Goal: Task Accomplishment & Management: Manage account settings

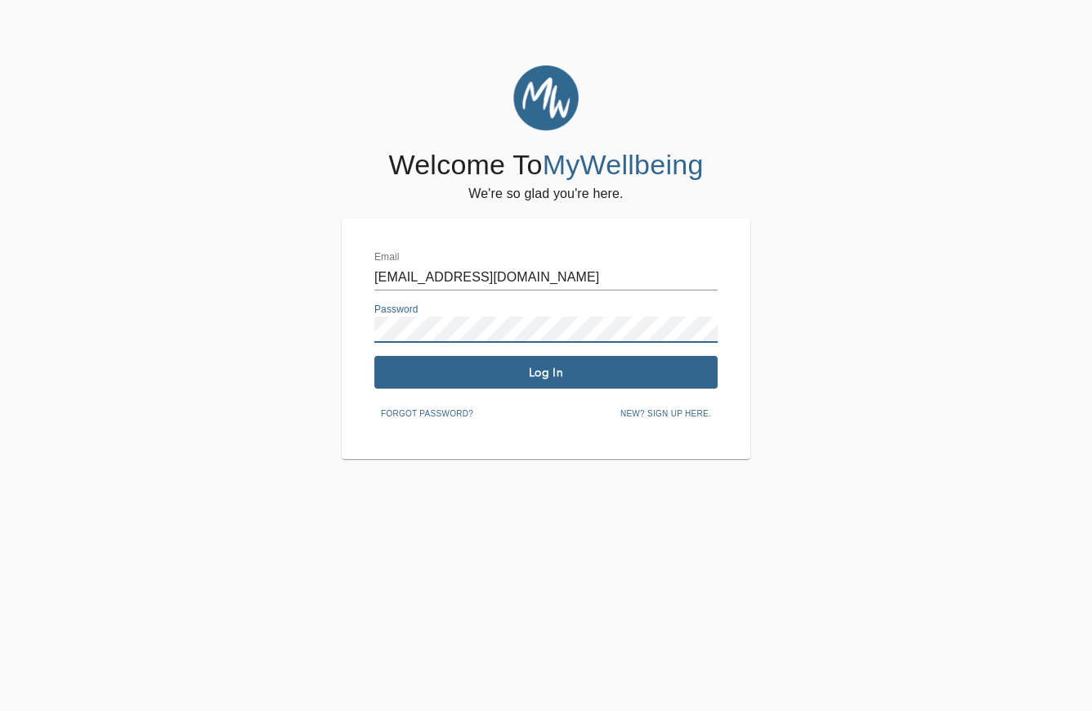
click at [551, 367] on span "Log In" at bounding box center [546, 373] width 330 height 16
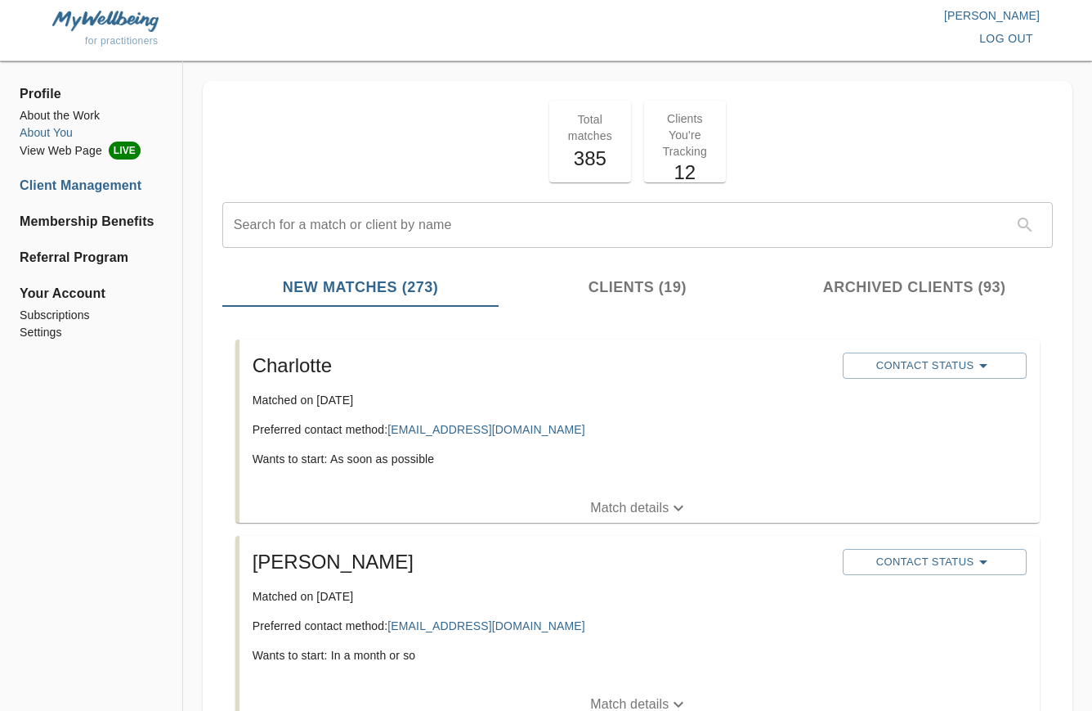
click at [58, 132] on li "About You" at bounding box center [91, 132] width 143 height 17
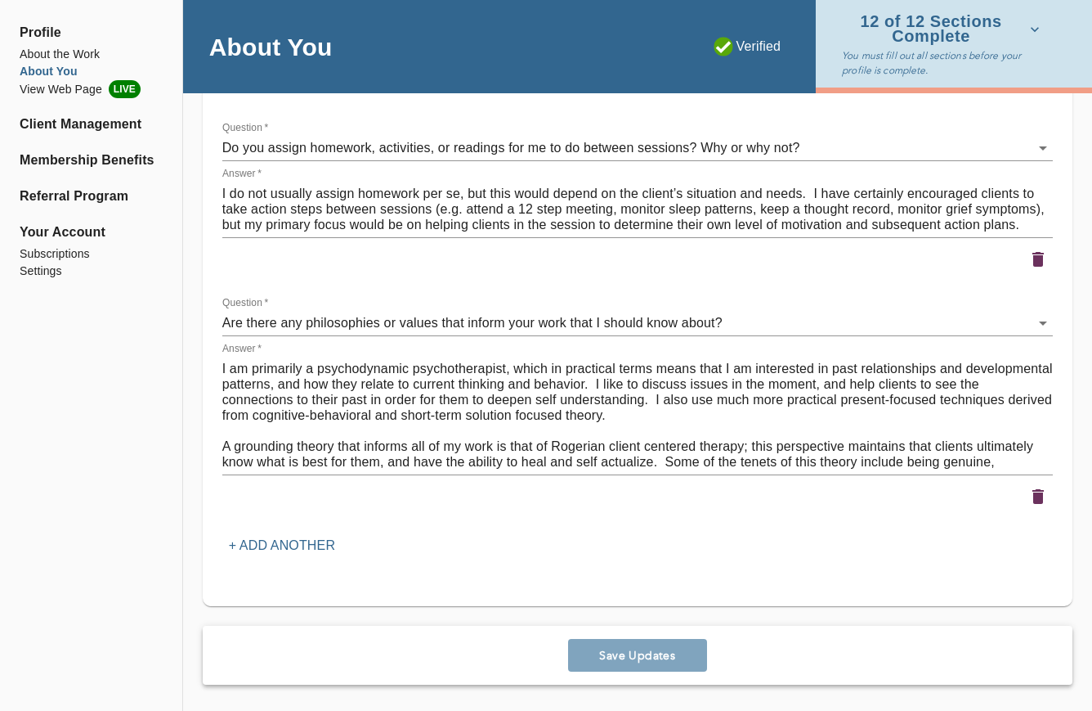
scroll to position [16, 0]
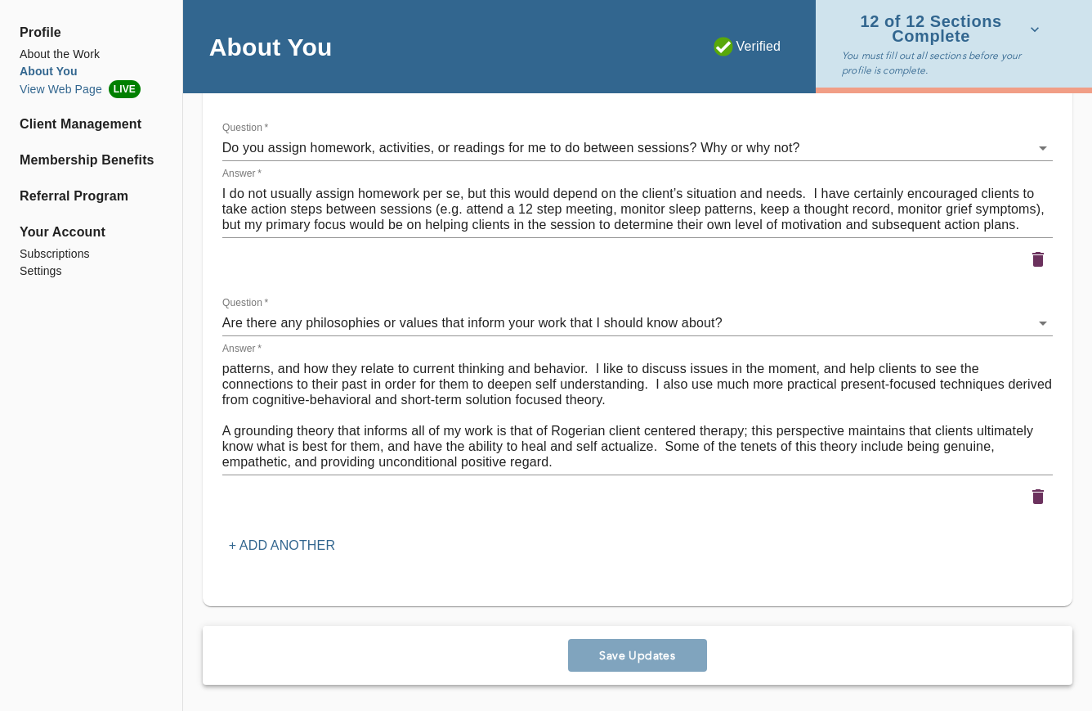
click at [32, 92] on li "View Web Page LIVE" at bounding box center [91, 89] width 143 height 18
click at [82, 51] on li "About the Work" at bounding box center [91, 54] width 143 height 17
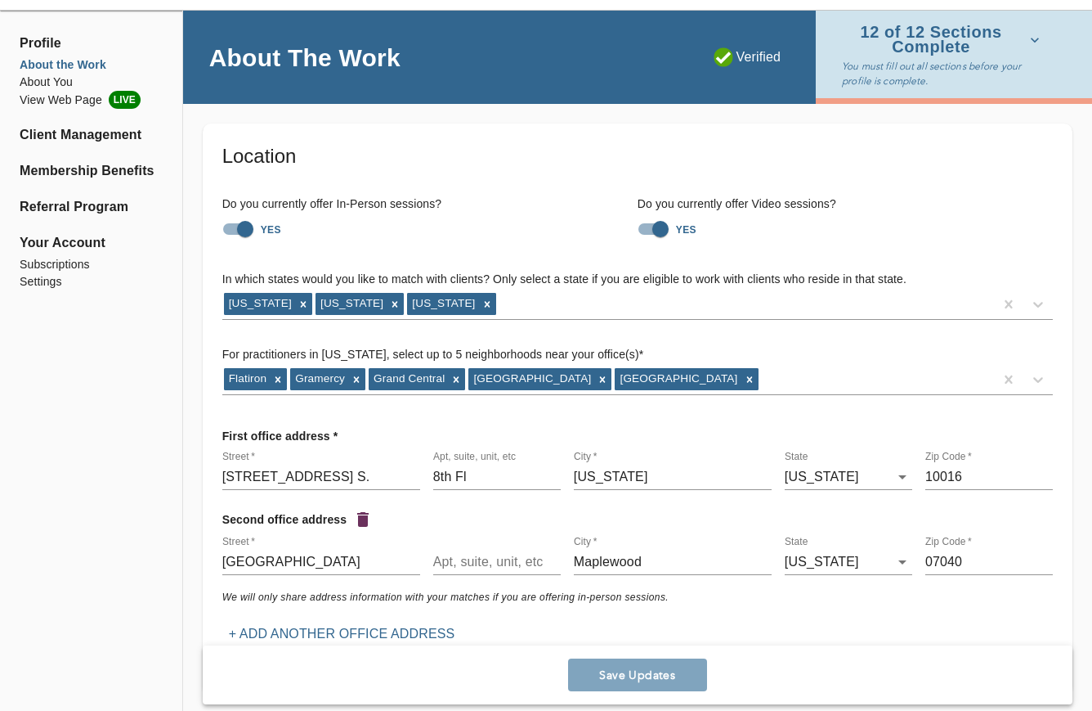
scroll to position [55, 0]
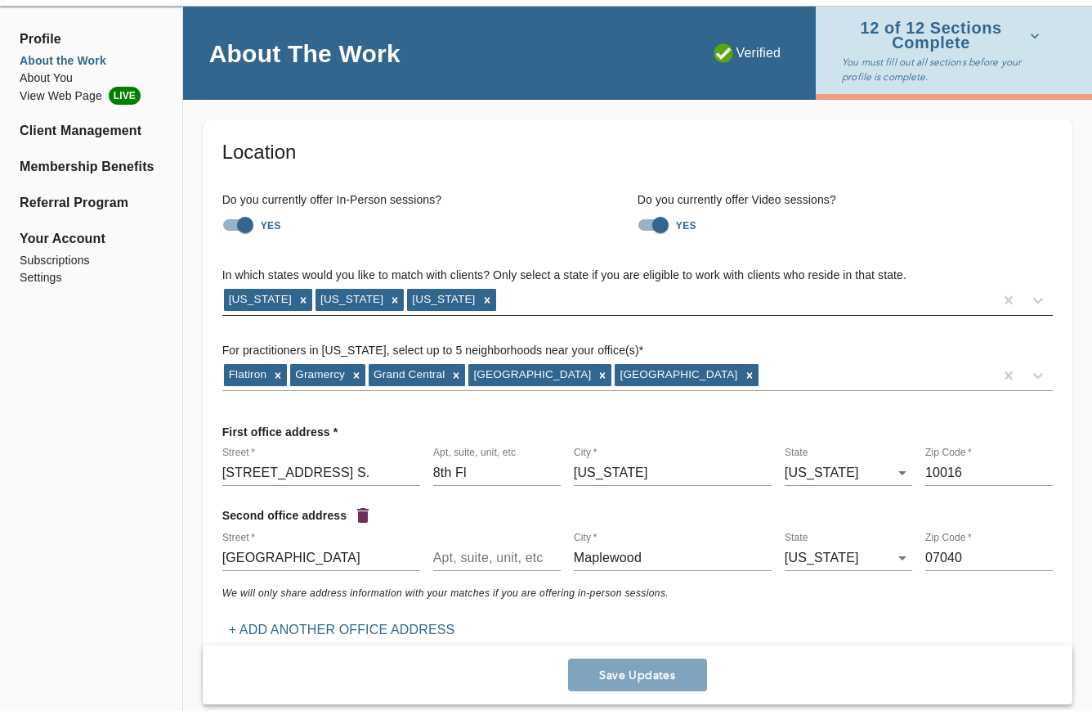
click at [479, 298] on div "[US_STATE] [US_STATE] [US_STATE]" at bounding box center [608, 300] width 772 height 26
type input "[US_STATE]"
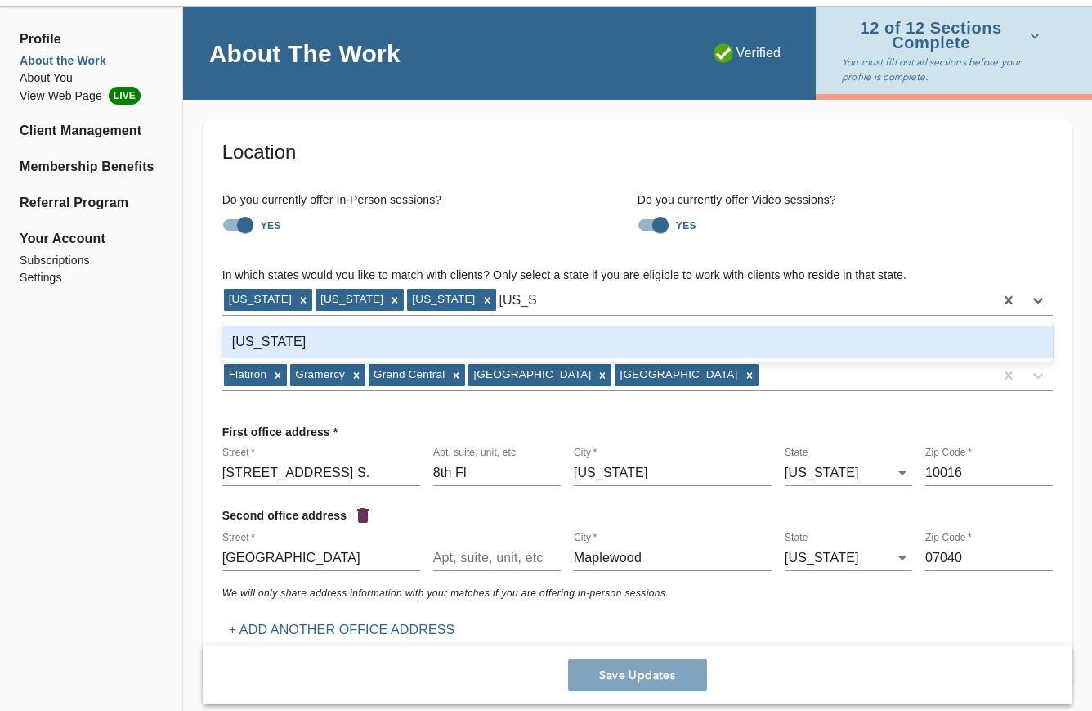
click at [249, 341] on div "[US_STATE]" at bounding box center [637, 341] width 831 height 33
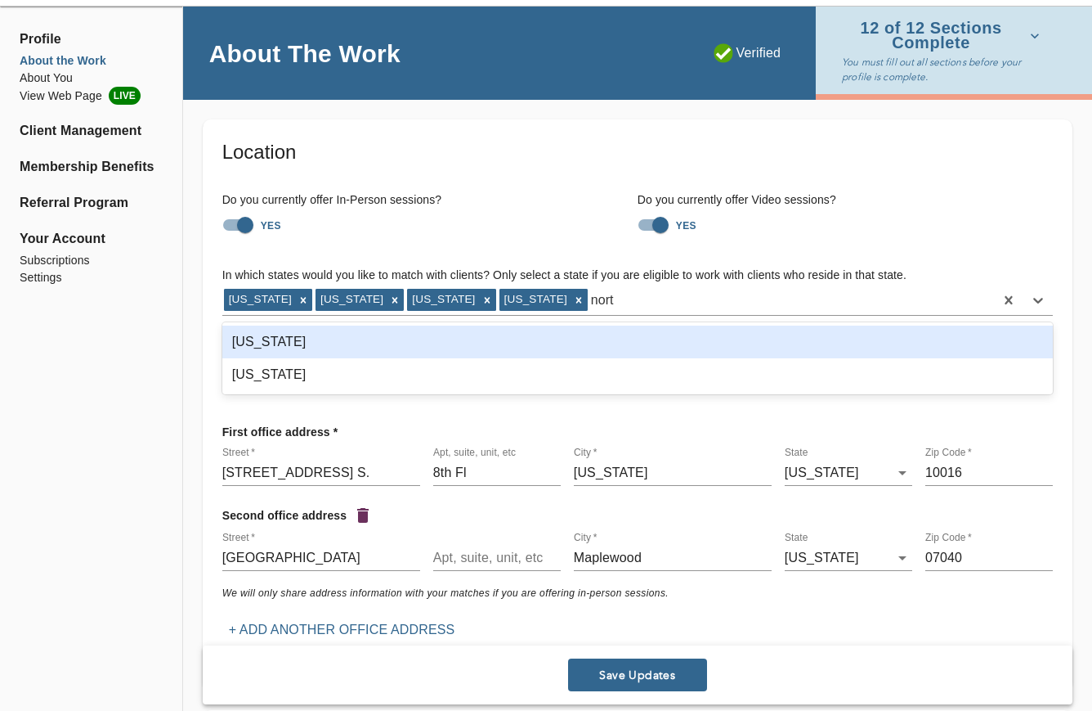
type input "north"
click at [338, 344] on div "[US_STATE]" at bounding box center [637, 341] width 831 height 33
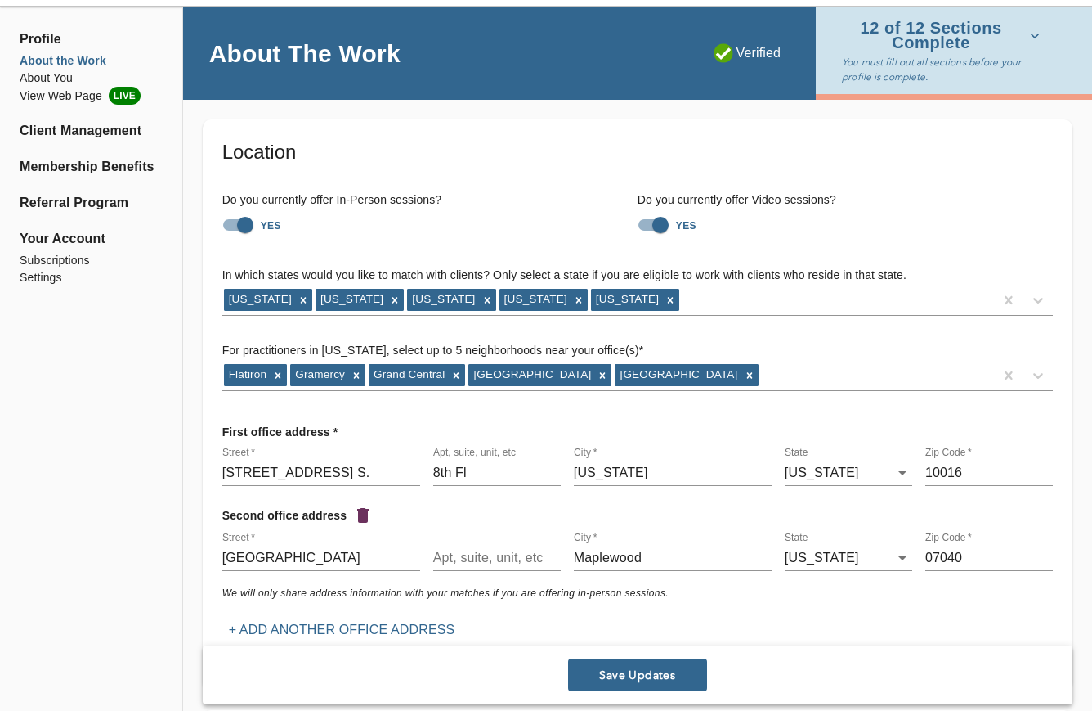
click at [940, 224] on div "YES" at bounding box center [845, 224] width 415 height 31
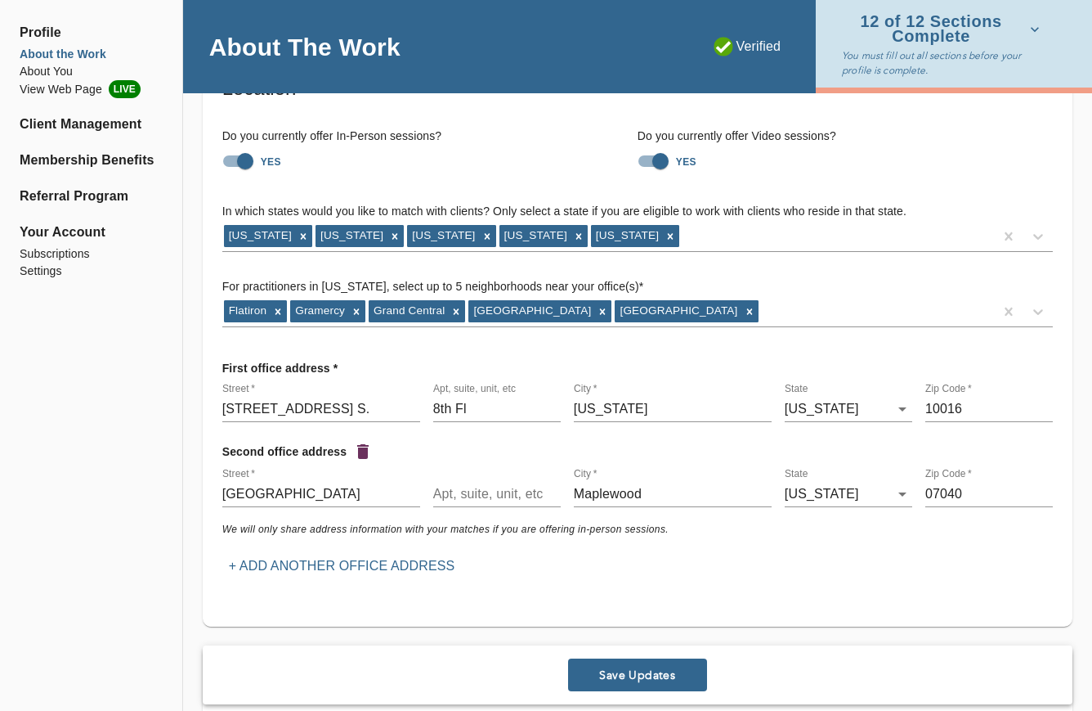
scroll to position [92, 0]
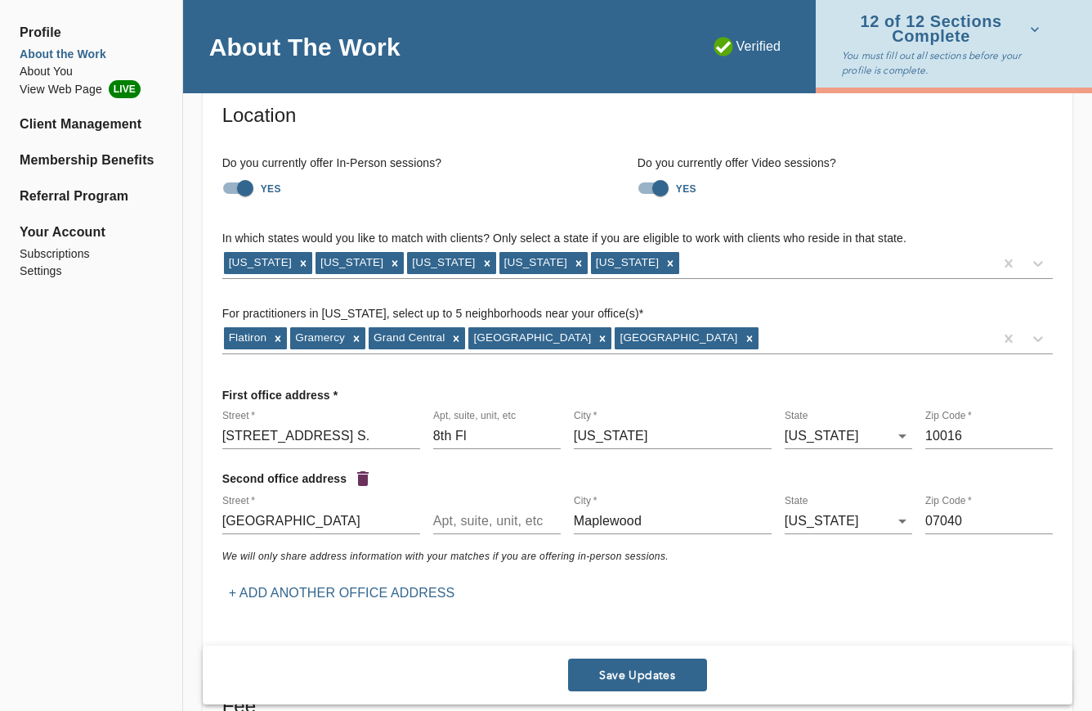
click at [229, 186] on input "YES" at bounding box center [245, 188] width 93 height 31
checkbox input "false"
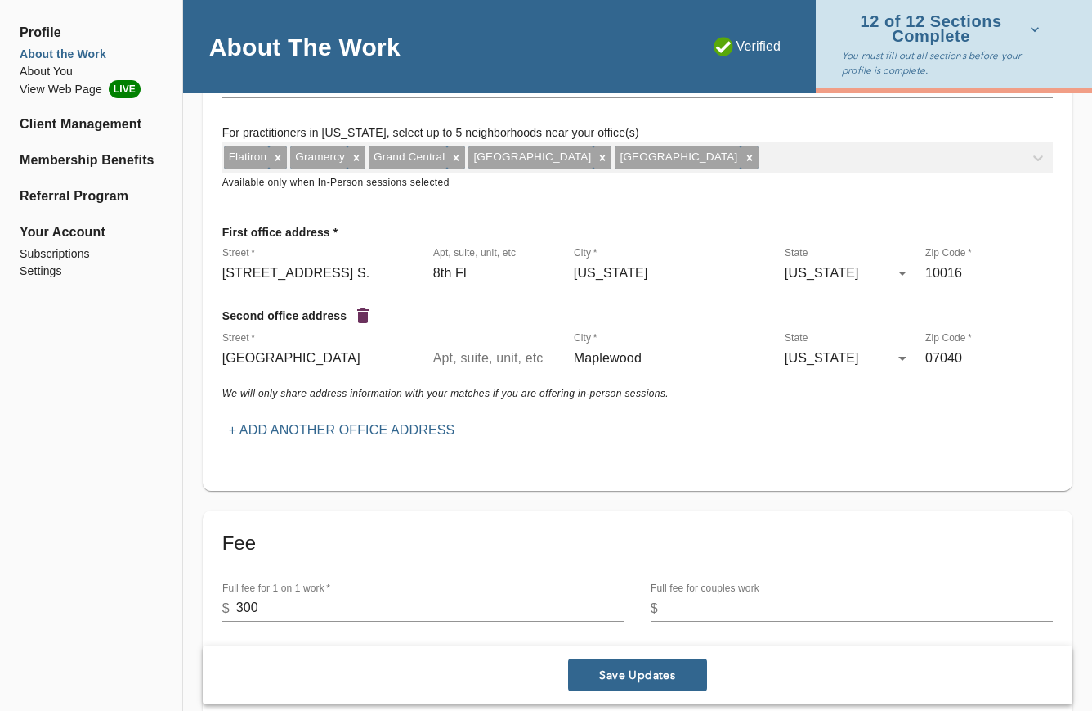
scroll to position [327, 0]
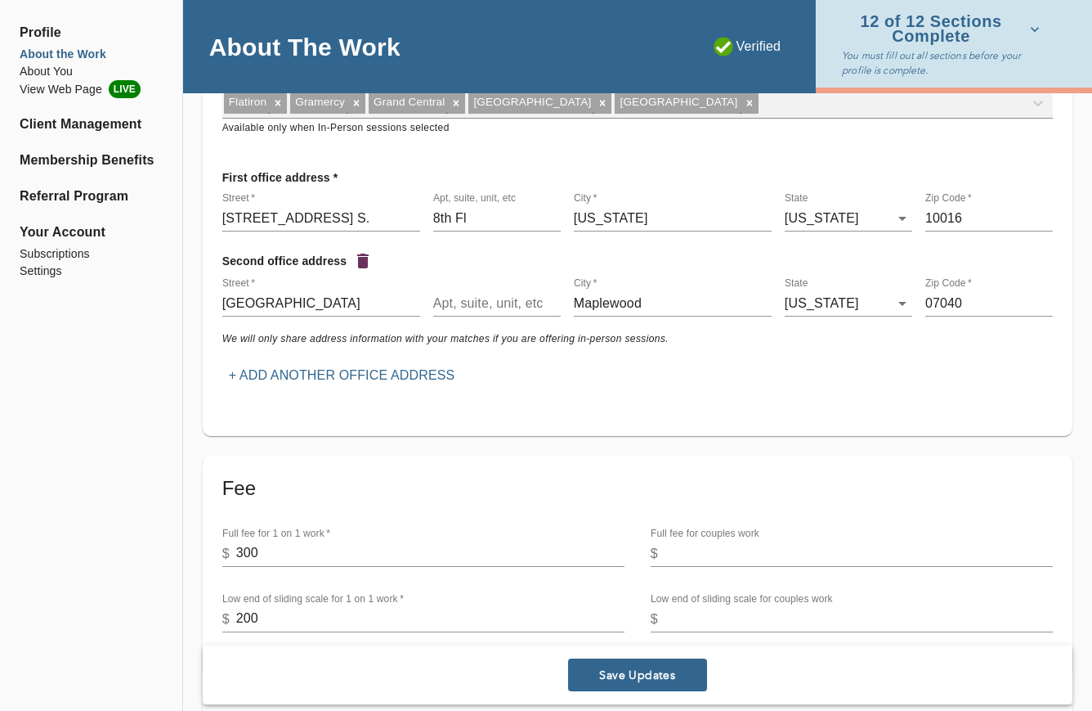
click at [653, 675] on span "Save Updates" at bounding box center [638, 675] width 126 height 16
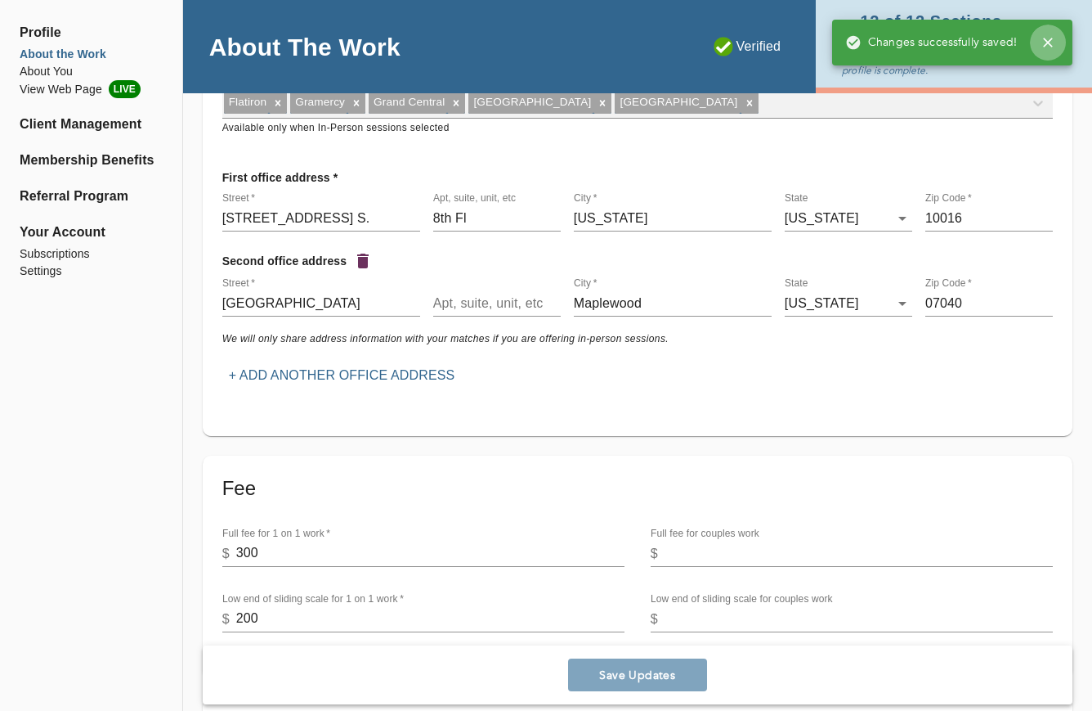
click at [1048, 40] on icon "button" at bounding box center [1048, 42] width 16 height 16
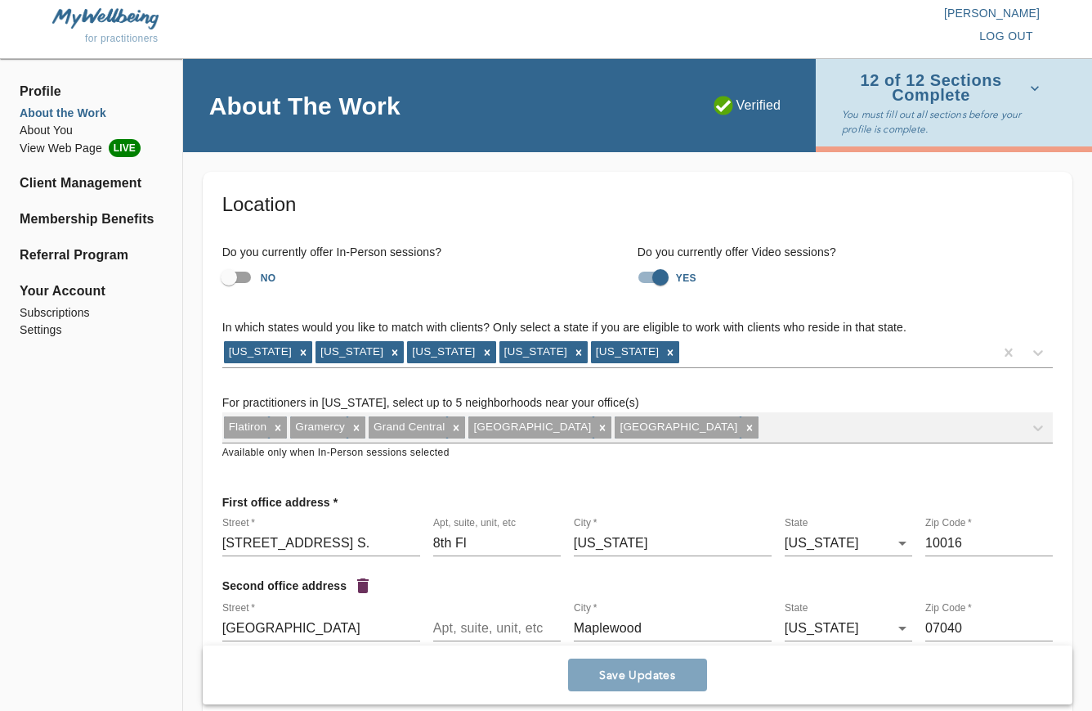
scroll to position [0, 0]
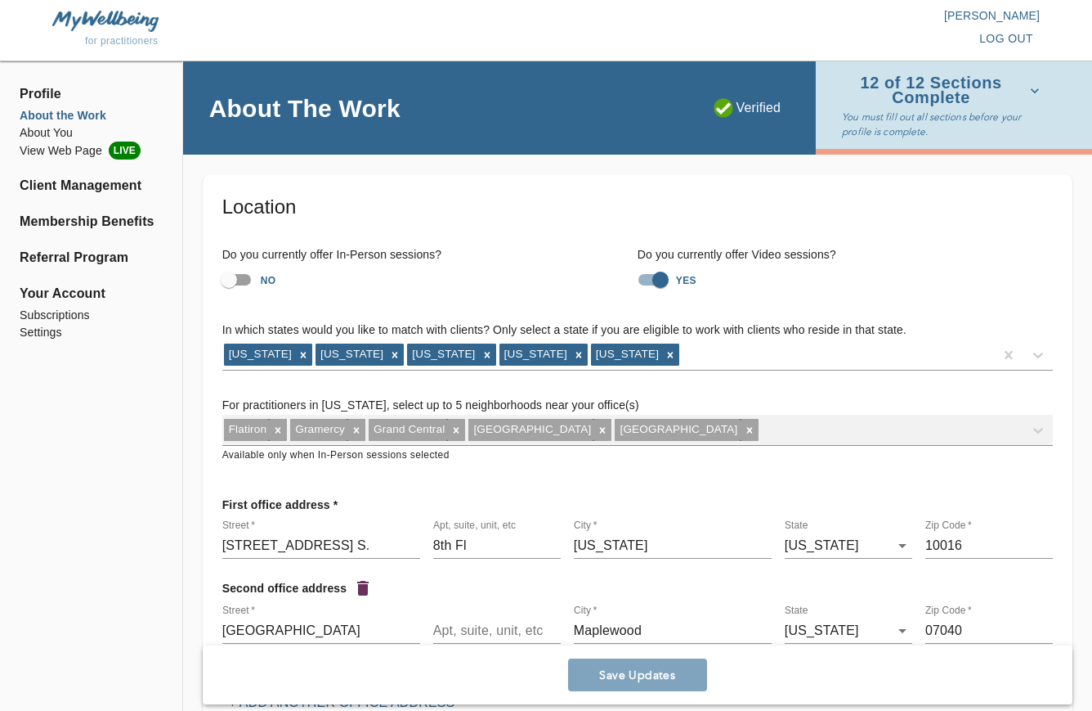
click at [1002, 35] on span "log out" at bounding box center [1007, 39] width 54 height 20
